Goal: Use online tool/utility: Utilize a website feature to perform a specific function

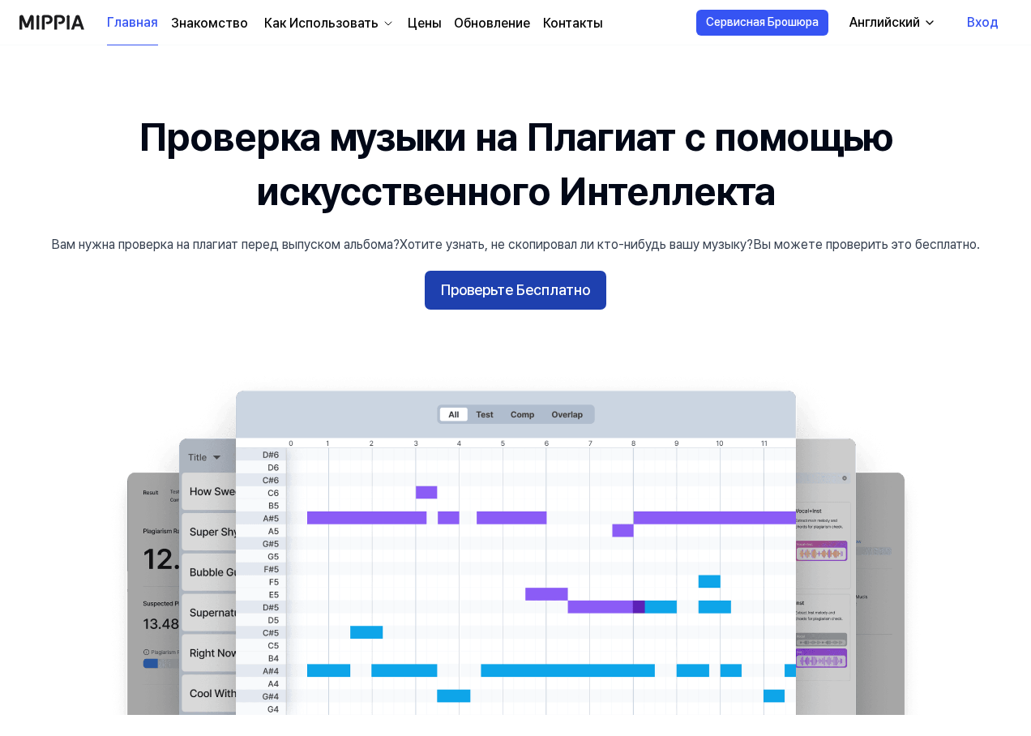
click at [527, 289] on ya-tr-span "Проверьте Бесплатно" at bounding box center [515, 291] width 149 height 24
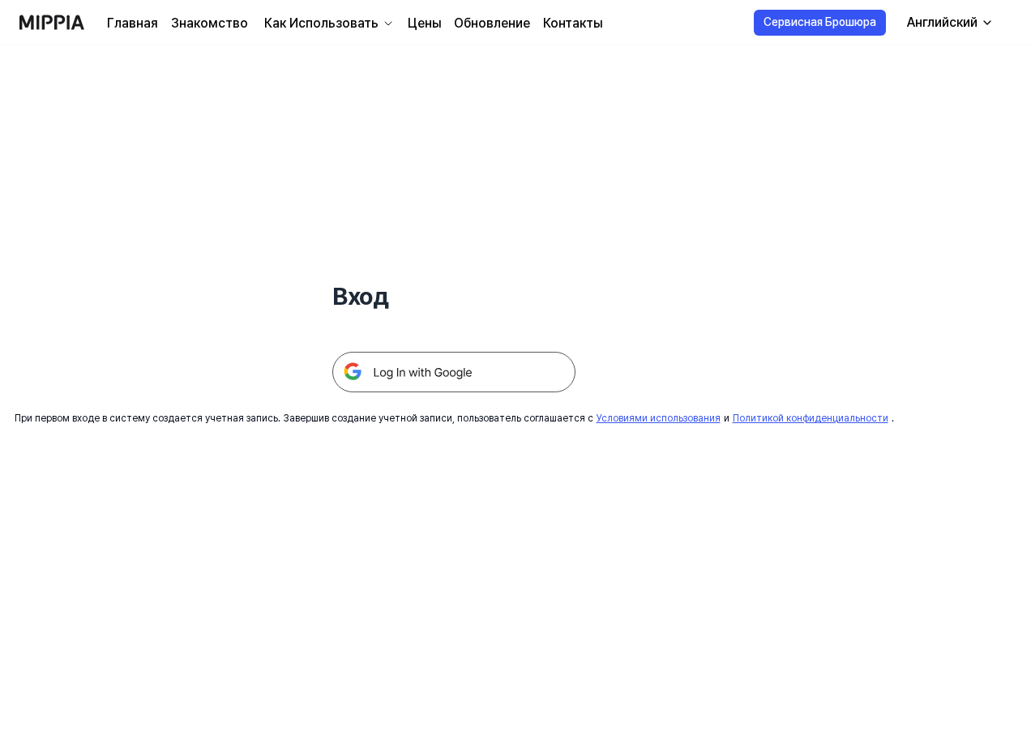
click at [465, 366] on img at bounding box center [453, 372] width 243 height 41
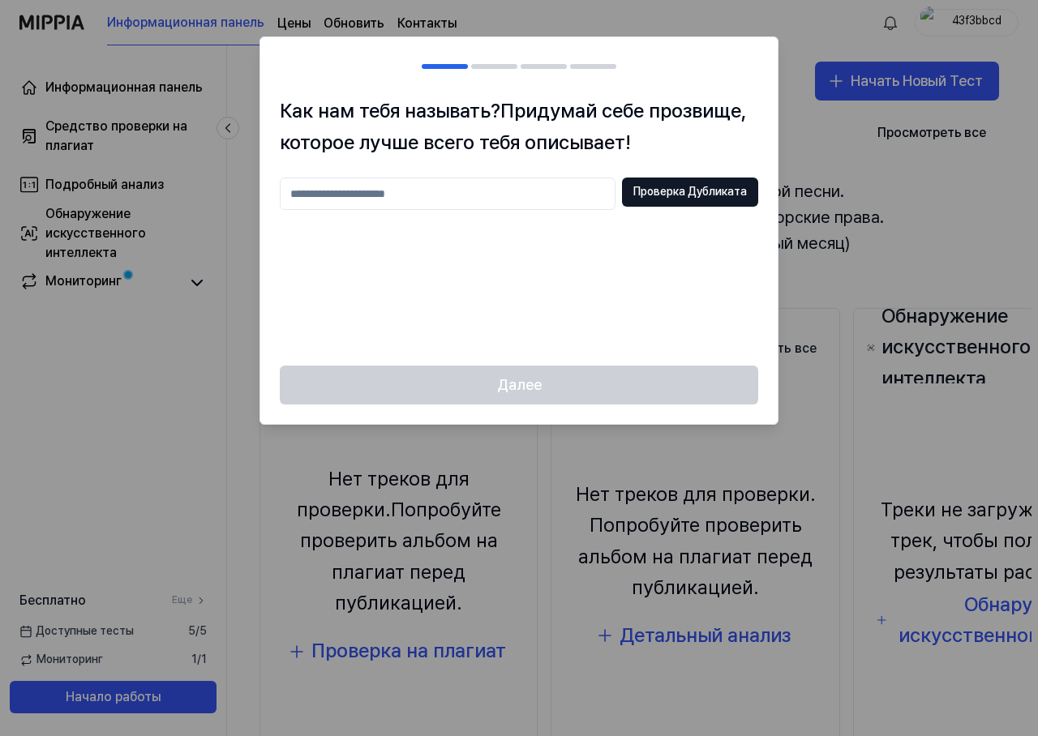
click at [420, 195] on input "text" at bounding box center [448, 194] width 336 height 32
type input "**********"
click at [682, 185] on ya-tr-span "Проверка Дубликата" at bounding box center [689, 192] width 113 height 16
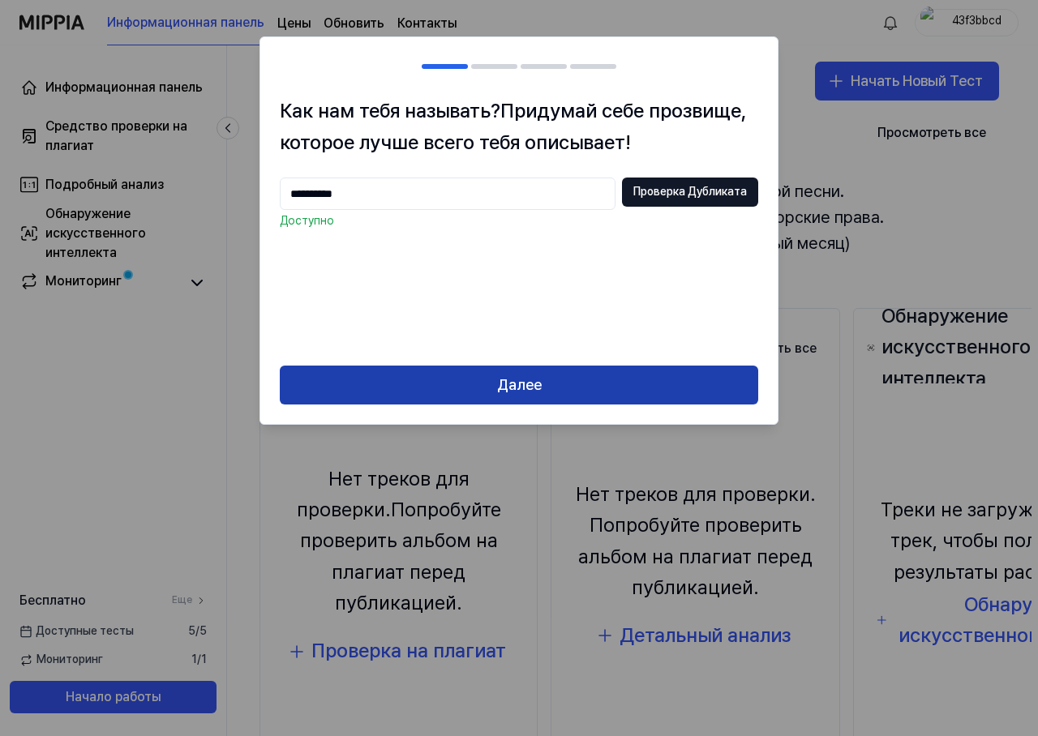
click at [518, 379] on ya-tr-span "Далее" at bounding box center [519, 386] width 45 height 24
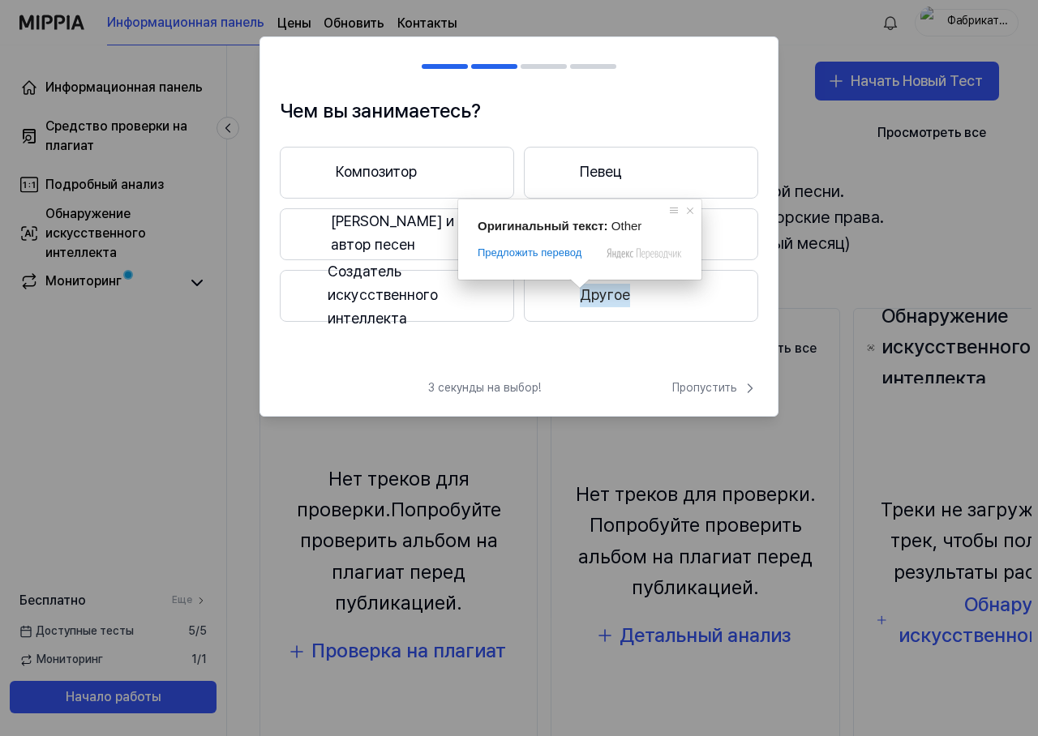
click at [594, 290] on ya-tr-span "Другое" at bounding box center [605, 296] width 50 height 24
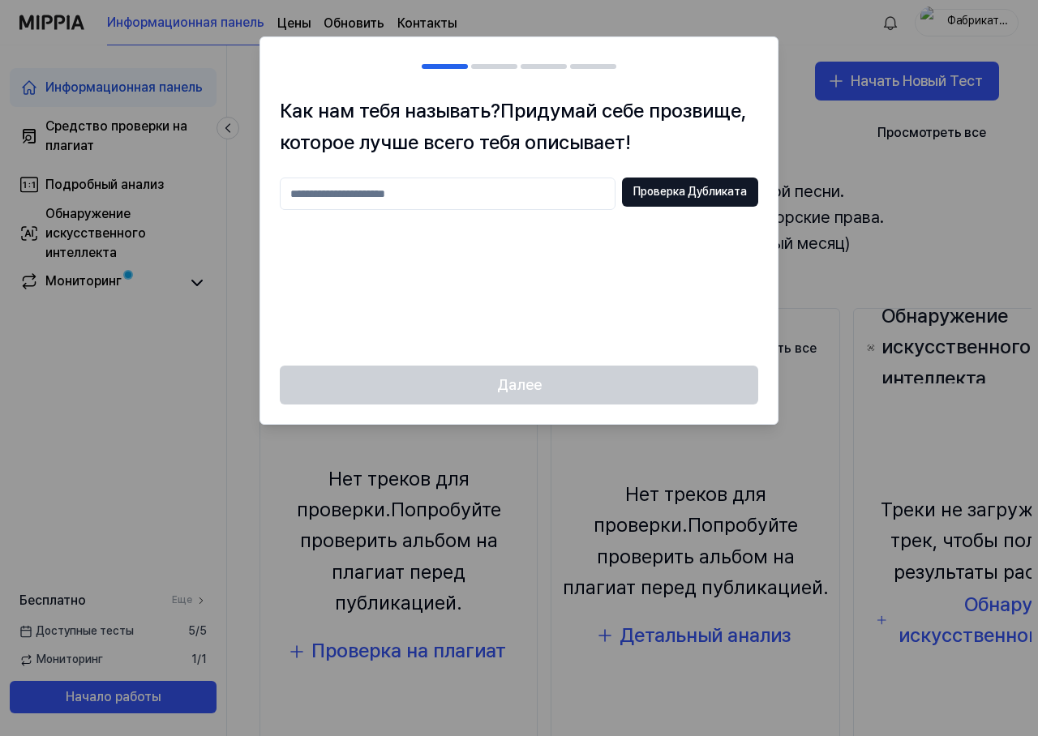
click at [577, 199] on input "text" at bounding box center [448, 194] width 336 height 32
click at [646, 197] on ya-tr-span "Проверка Дубликата" at bounding box center [689, 192] width 113 height 16
drag, startPoint x: 477, startPoint y: 390, endPoint x: 489, endPoint y: 375, distance: 19.6
click at [477, 390] on div "Далее" at bounding box center [518, 395] width 517 height 58
click at [819, 129] on div at bounding box center [519, 368] width 1038 height 736
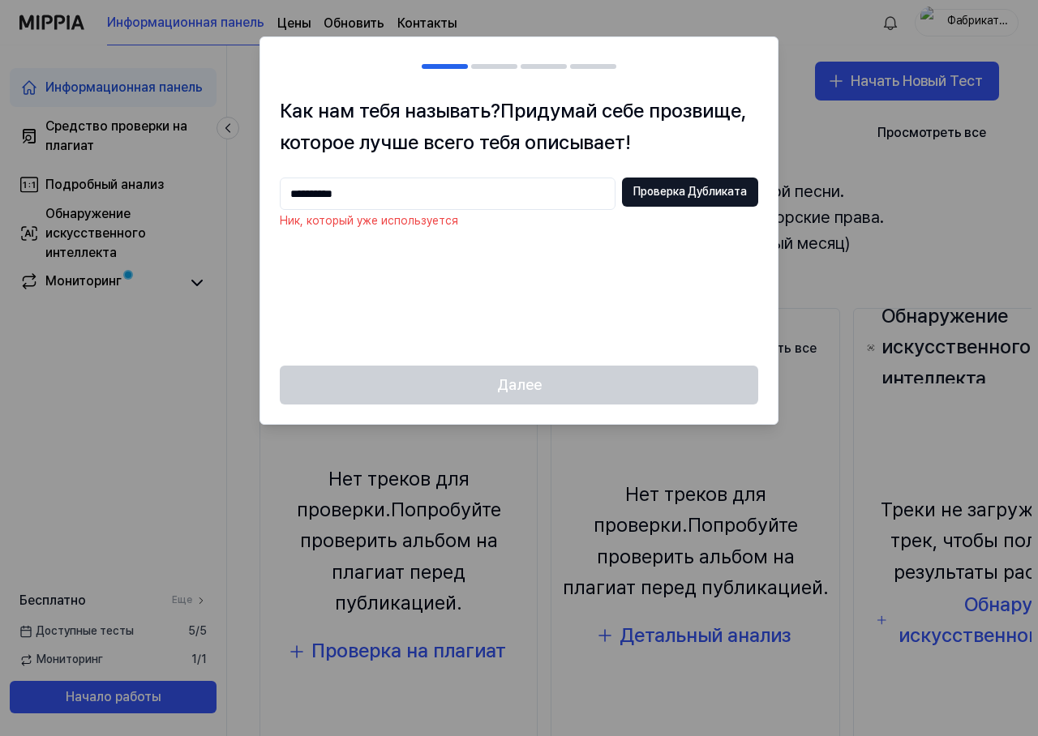
click at [148, 357] on div at bounding box center [519, 368] width 1038 height 736
click at [360, 195] on input "**********" at bounding box center [448, 194] width 336 height 32
type input "**********"
click at [636, 187] on ya-tr-span "Проверка Дубликата" at bounding box center [689, 192] width 113 height 16
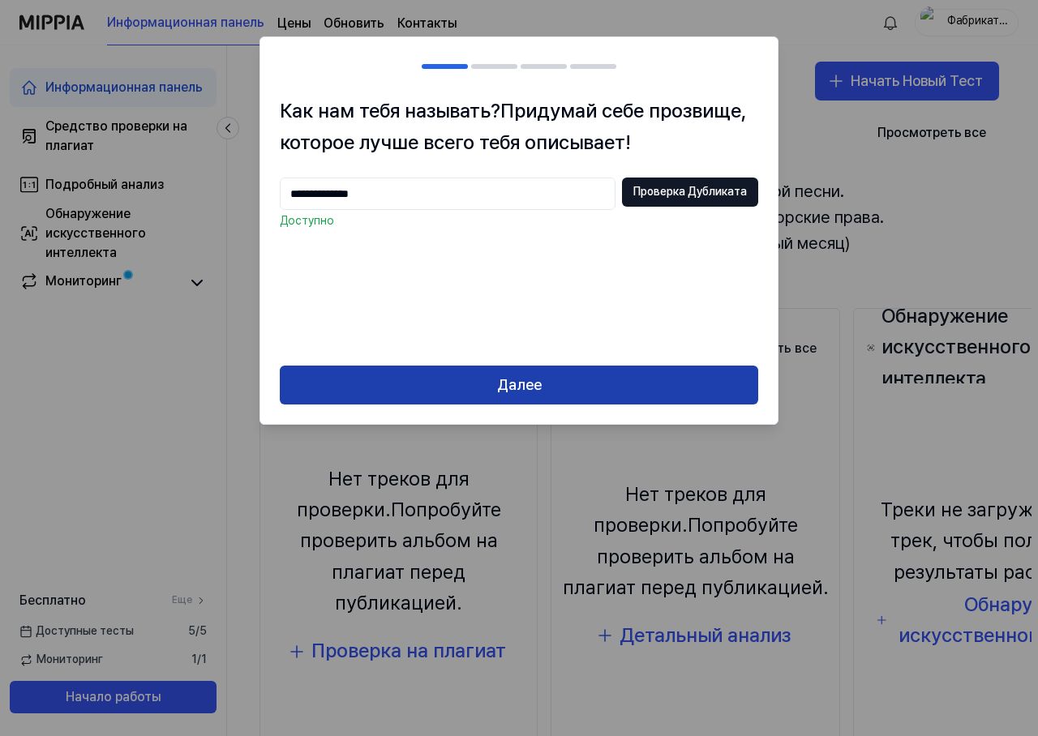
click at [537, 379] on ya-tr-span "Далее" at bounding box center [519, 386] width 45 height 24
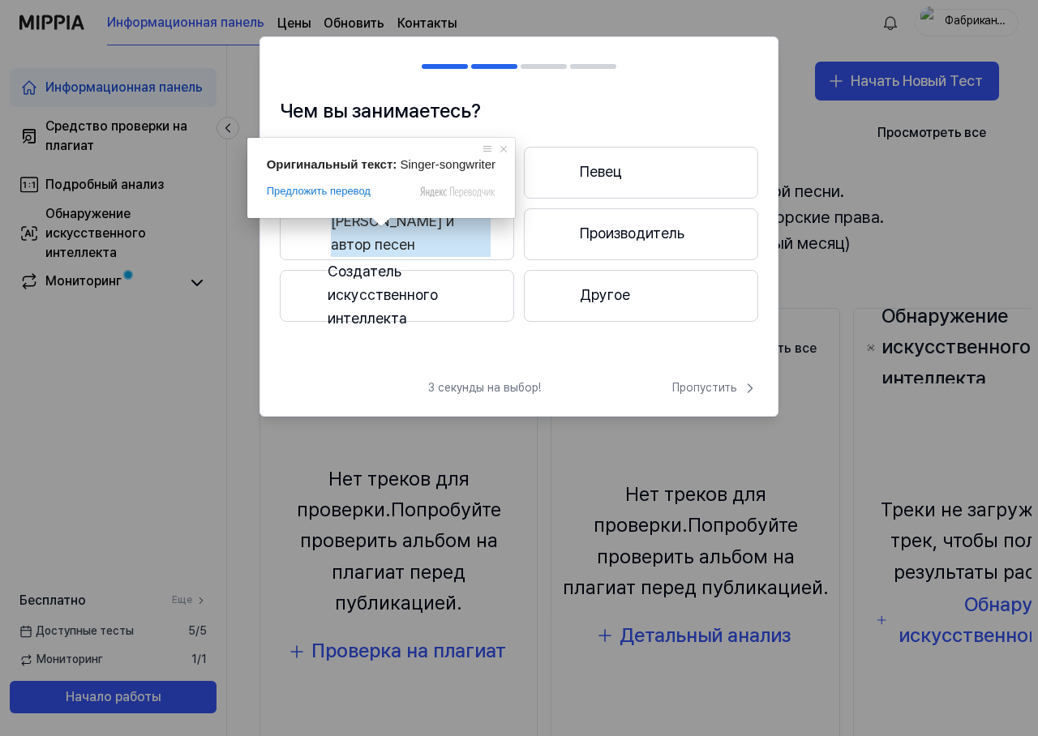
click at [410, 232] on ya-tr-span "[PERSON_NAME] и автор песен" at bounding box center [411, 233] width 160 height 47
